Goal: Task Accomplishment & Management: Complete application form

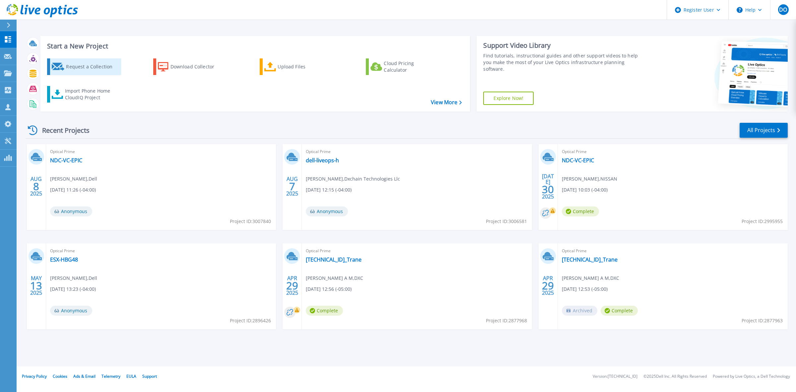
click at [86, 70] on div "Request a Collection" at bounding box center [92, 66] width 53 height 13
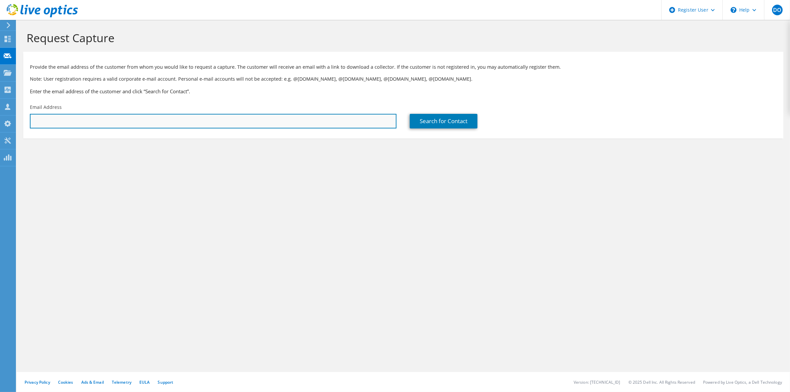
click at [196, 125] on input "text" at bounding box center [213, 121] width 366 height 15
type input "[PERSON_NAME][EMAIL_ADDRESS][PERSON_NAME][DOMAIN_NAME]"
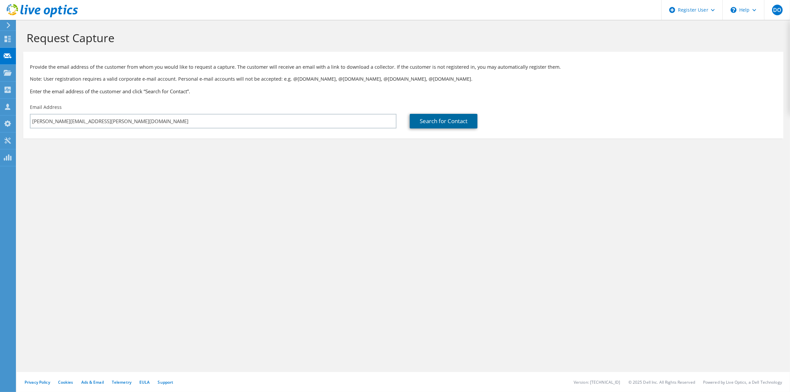
click at [445, 121] on link "Search for Contact" at bounding box center [444, 121] width 68 height 15
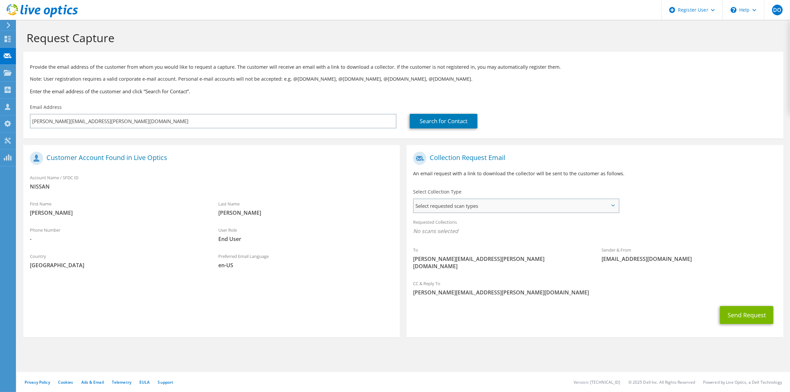
click at [487, 204] on span "Select requested scan types" at bounding box center [515, 205] width 204 height 13
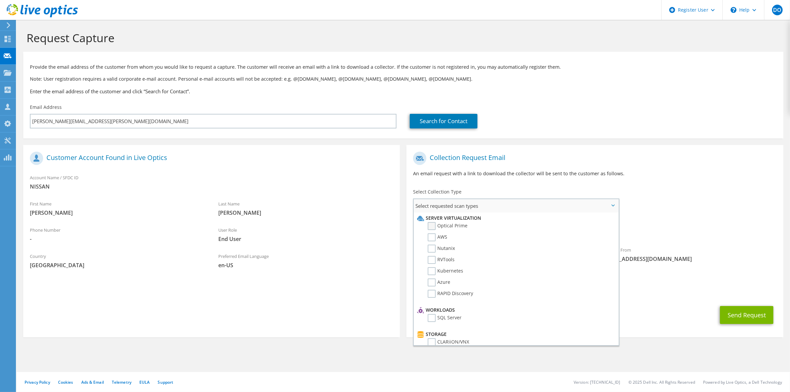
click at [432, 225] on label "Optical Prime" at bounding box center [447, 226] width 40 height 8
click at [0, 0] on input "Optical Prime" at bounding box center [0, 0] width 0 height 0
click at [738, 278] on div "CC & Reply To [PERSON_NAME][EMAIL_ADDRESS][PERSON_NAME][DOMAIN_NAME]" at bounding box center [594, 289] width 376 height 23
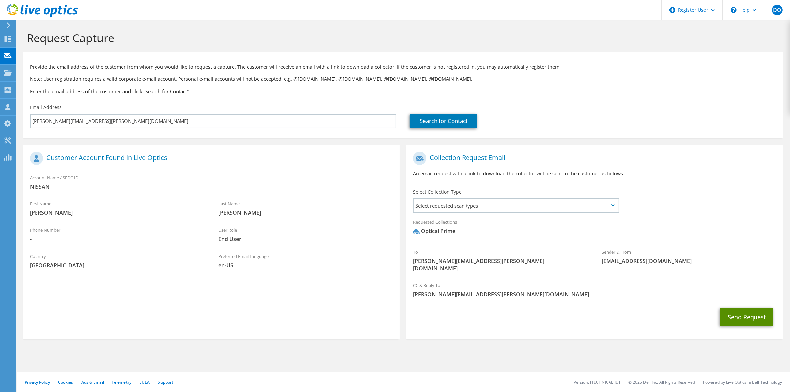
click at [741, 308] on button "Send Request" at bounding box center [746, 317] width 53 height 18
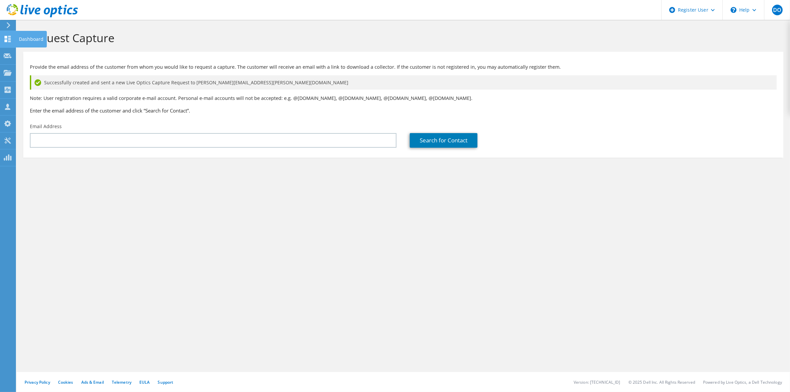
click at [7, 38] on icon at bounding box center [8, 39] width 8 height 6
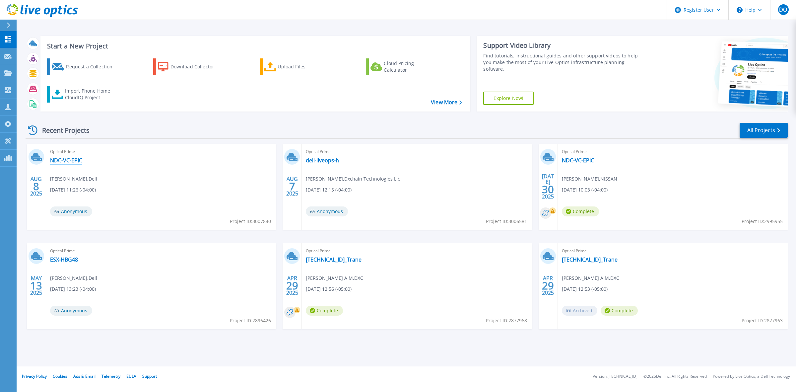
click at [73, 161] on link "NDC-VC-EPIC" at bounding box center [66, 160] width 32 height 7
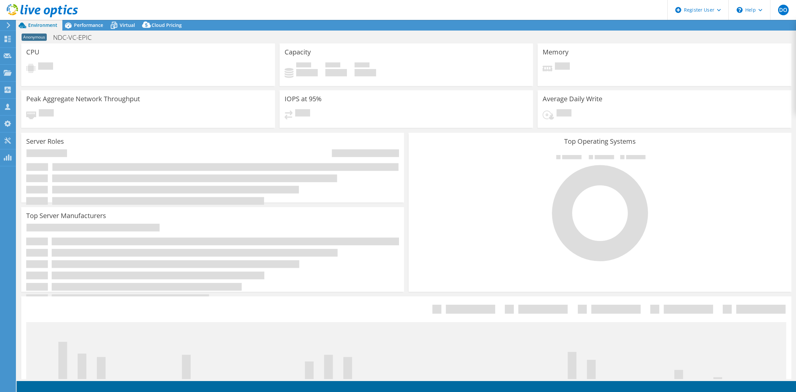
select select "USD"
